Goal: Task Accomplishment & Management: Manage account settings

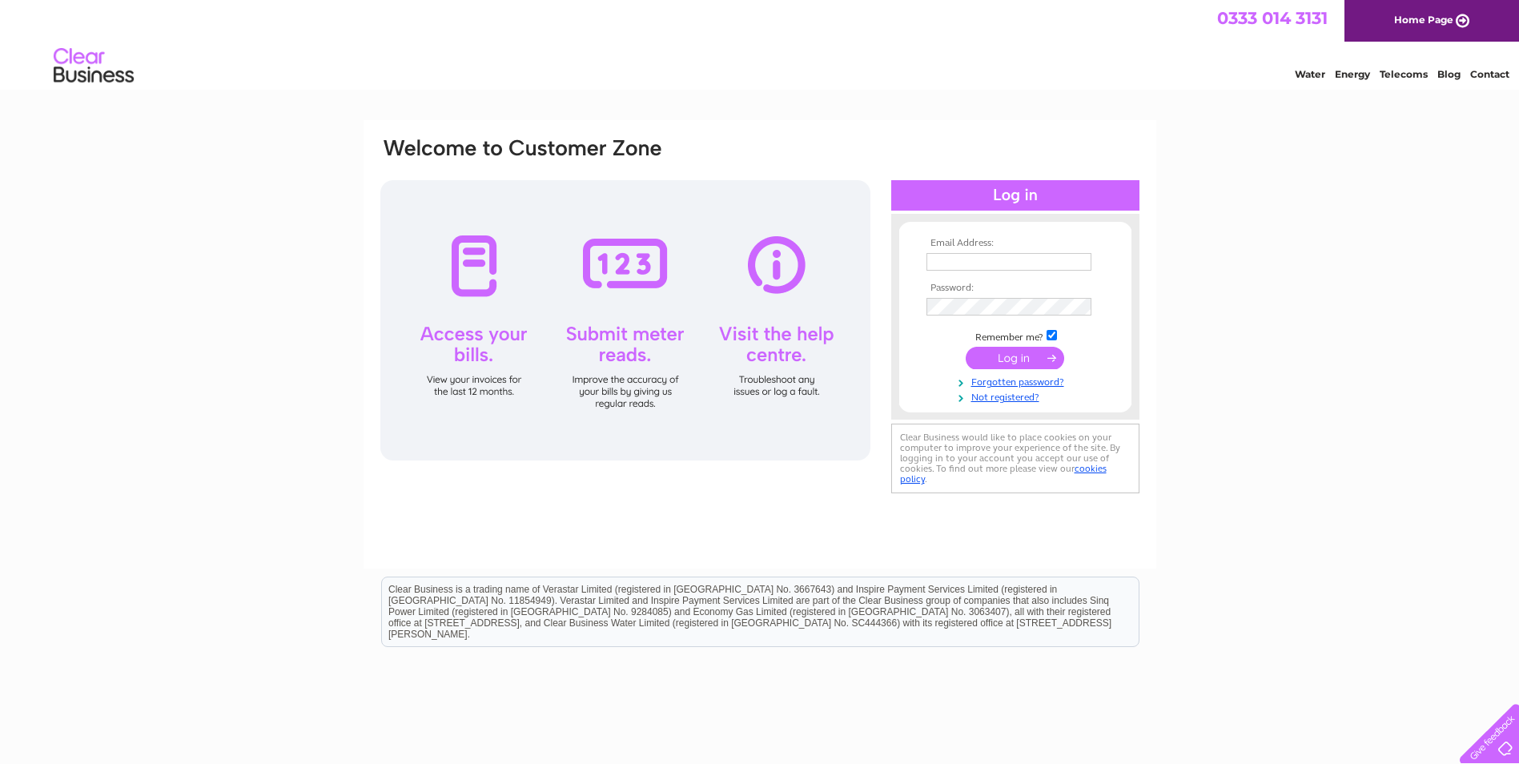
type input "[EMAIL_ADDRESS][DOMAIN_NAME]"
click at [1031, 356] on input "submit" at bounding box center [1015, 358] width 98 height 22
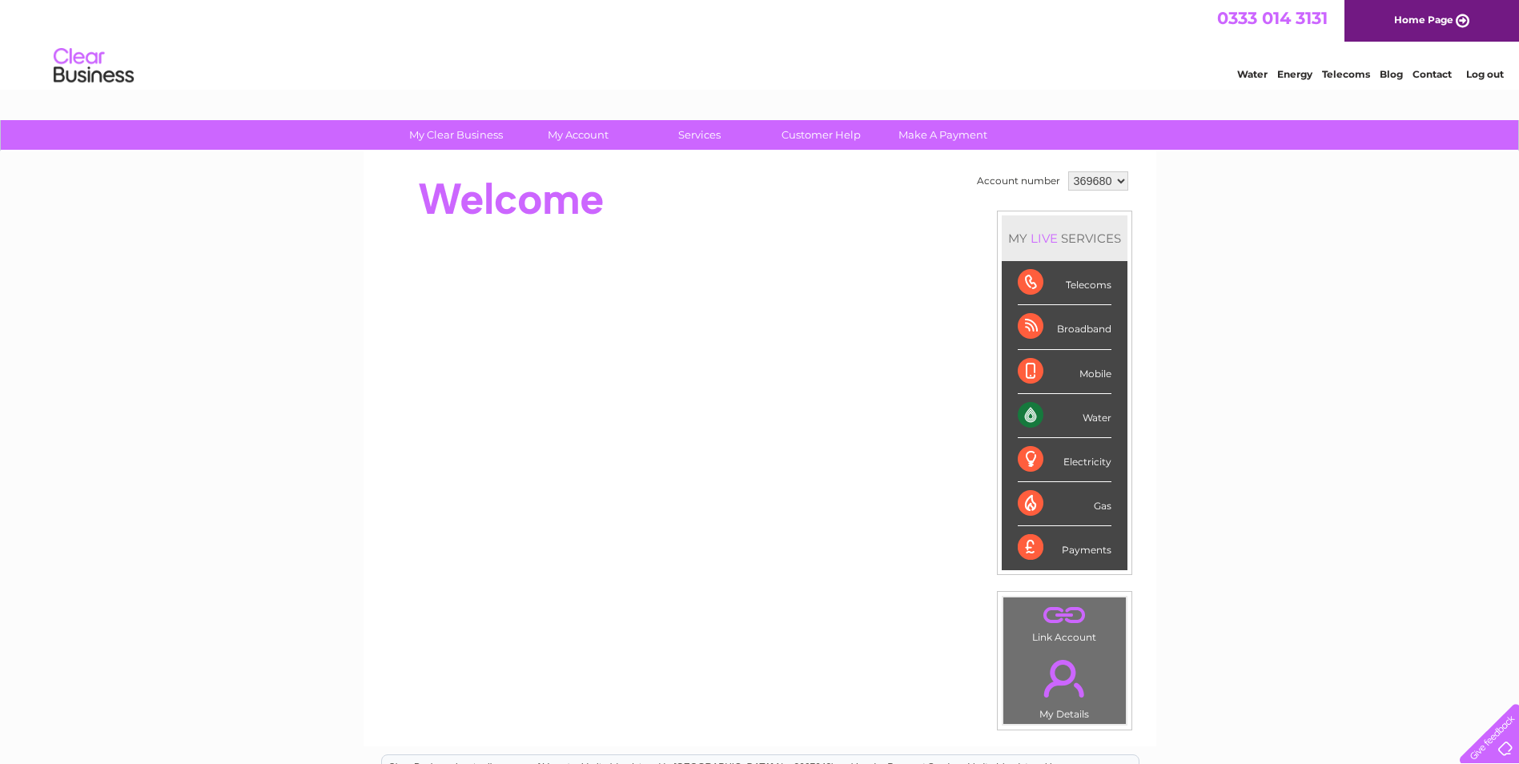
click at [1087, 415] on div "Water" at bounding box center [1065, 416] width 94 height 44
click at [1031, 411] on div "Water" at bounding box center [1065, 416] width 94 height 44
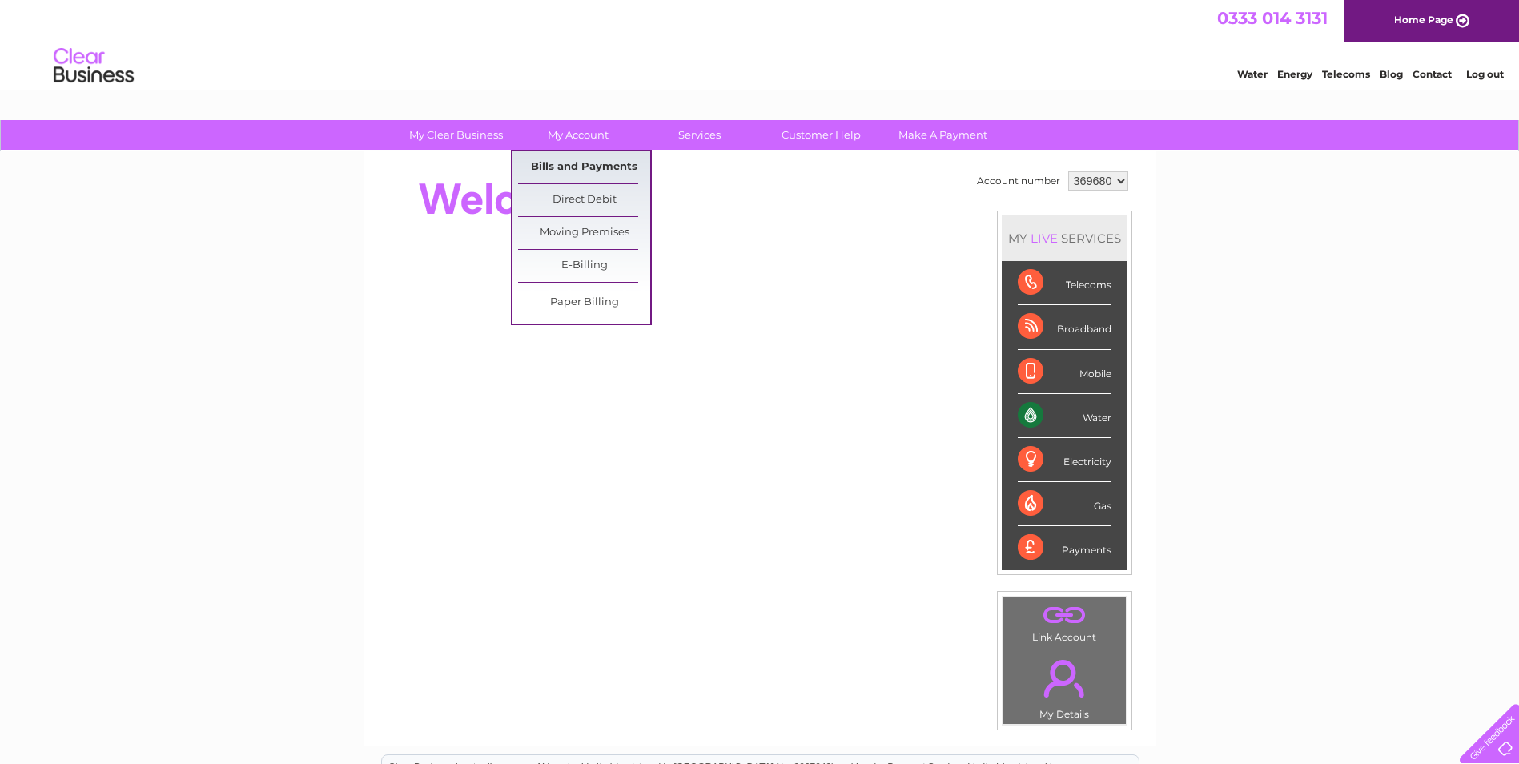
click at [585, 170] on link "Bills and Payments" at bounding box center [584, 167] width 132 height 32
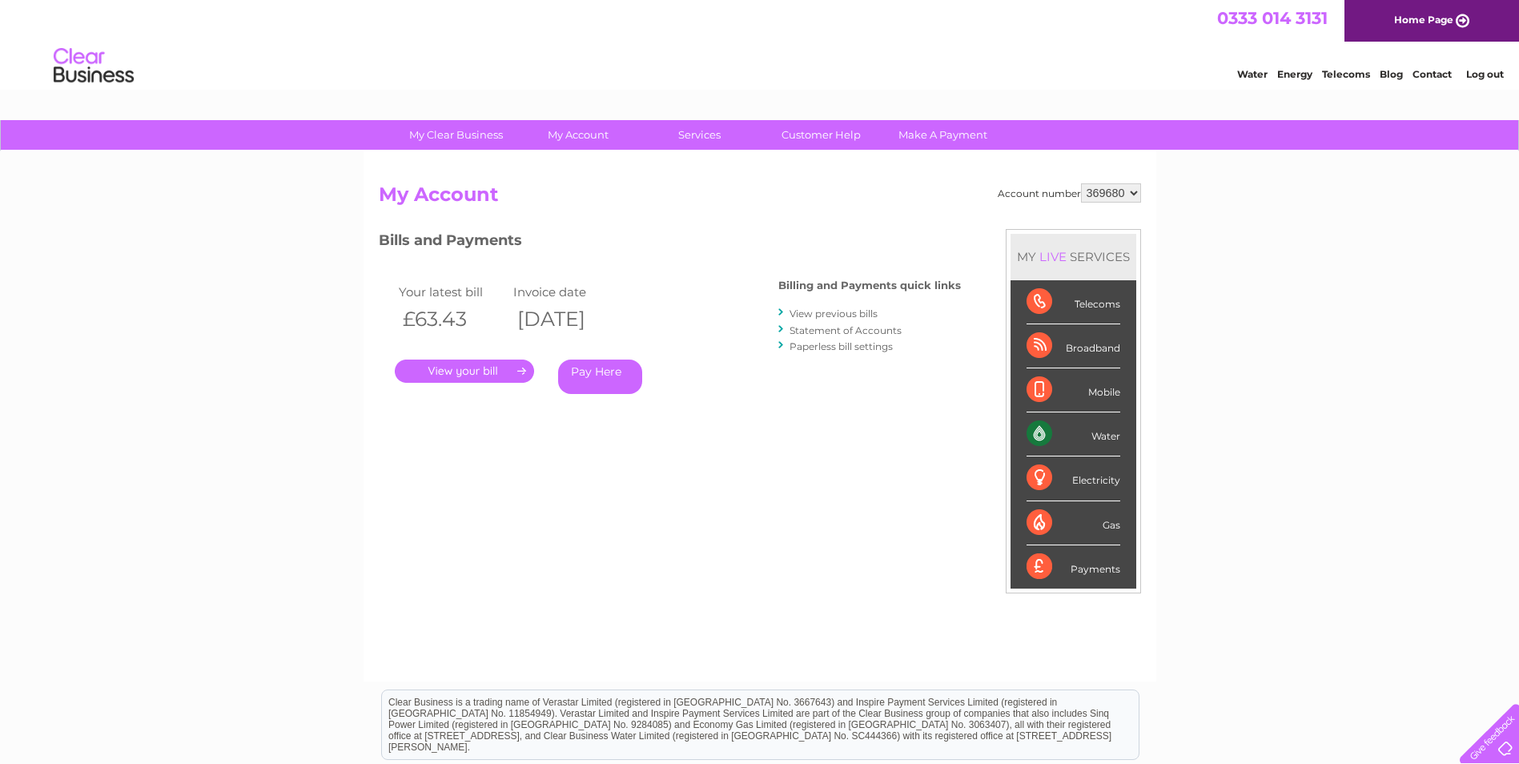
click at [491, 376] on link "." at bounding box center [464, 371] width 139 height 23
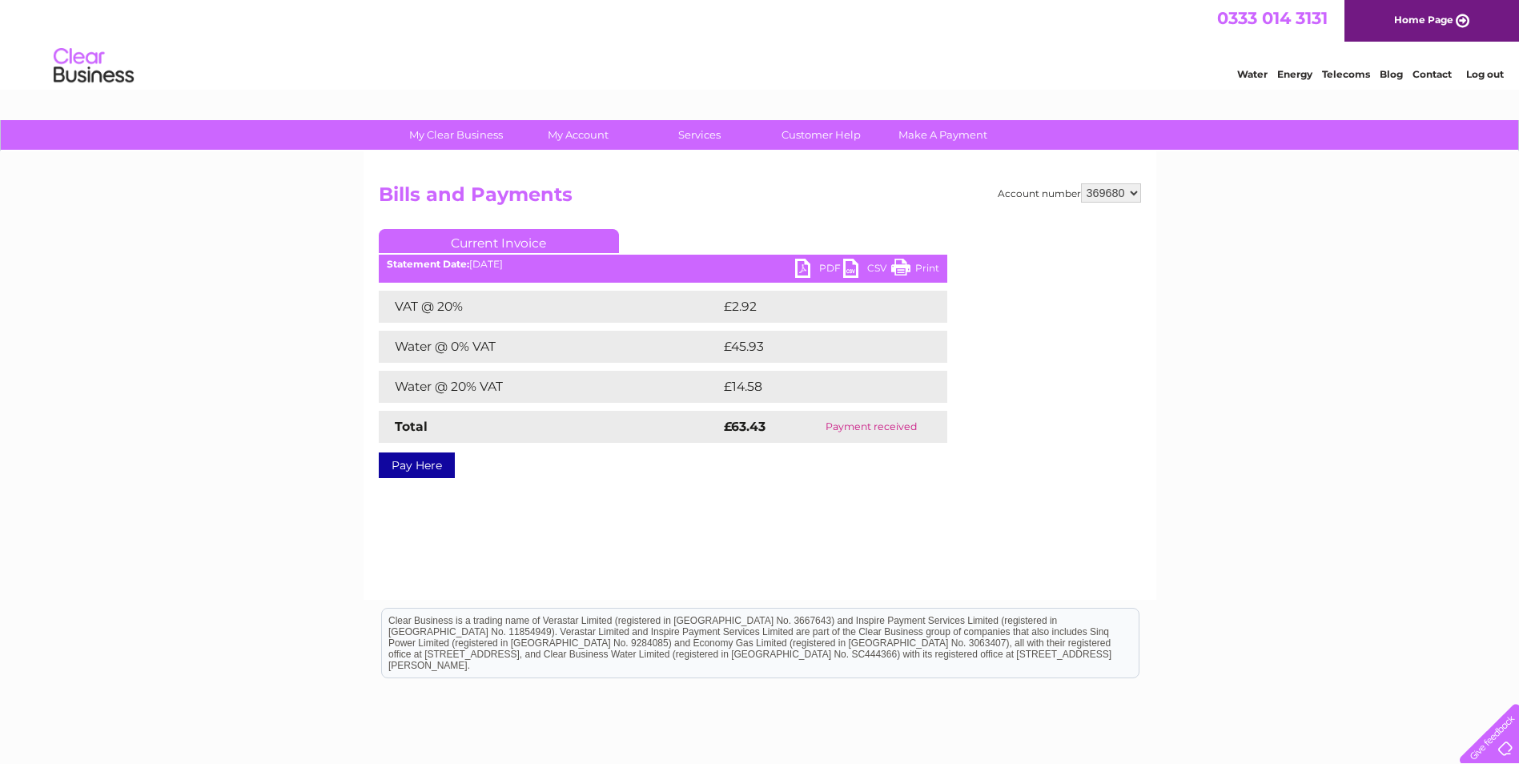
click at [822, 264] on link "PDF" at bounding box center [819, 270] width 48 height 23
